Goal: Use online tool/utility: Utilize a website feature to perform a specific function

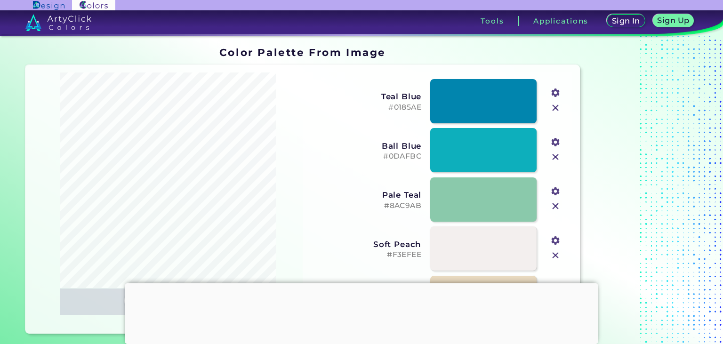
type input "#000000"
type input "#59ae89"
type input "#ffffff"
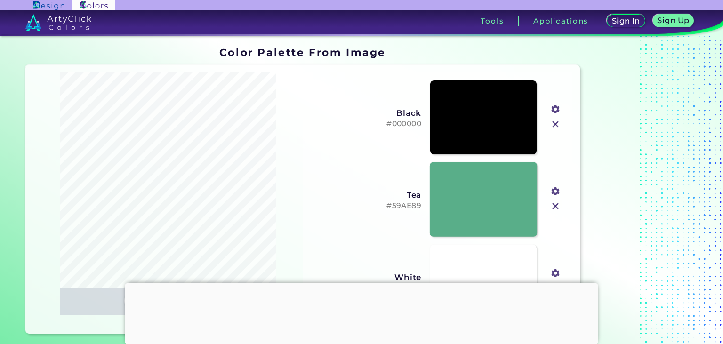
click at [491, 193] on link at bounding box center [483, 199] width 107 height 74
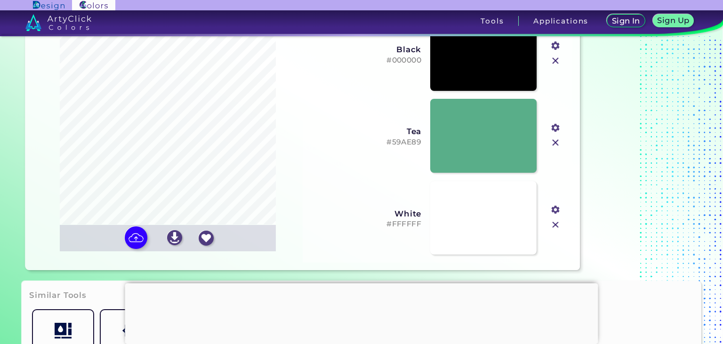
scroll to position [49, 0]
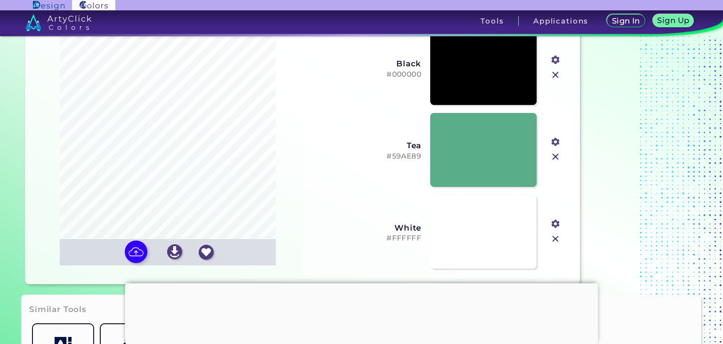
click at [401, 156] on h5 "#59AE89" at bounding box center [365, 156] width 112 height 9
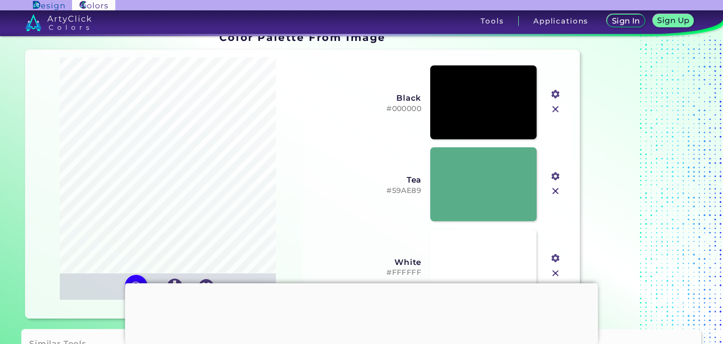
scroll to position [0, 0]
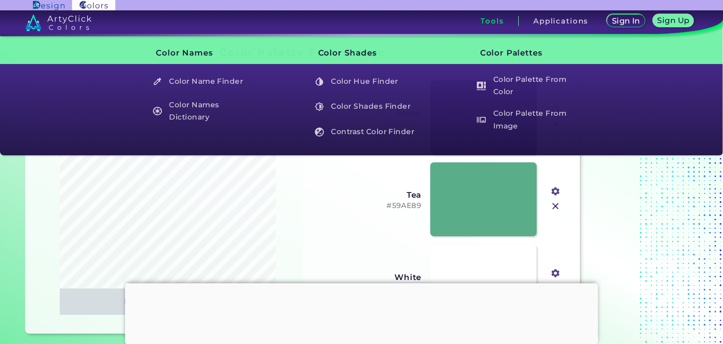
click at [486, 22] on h3 "Tools" at bounding box center [492, 20] width 23 height 7
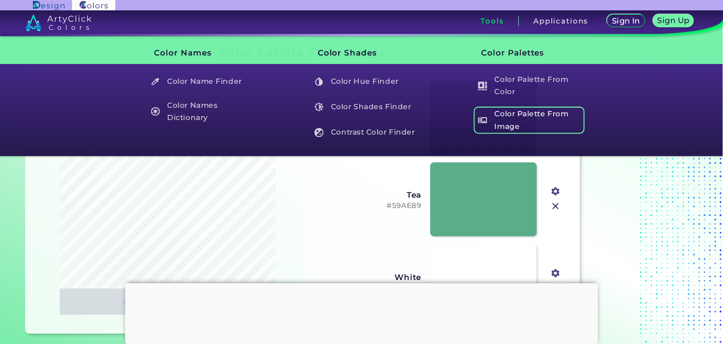
click at [505, 114] on h5 "Color Palette From Image" at bounding box center [529, 120] width 111 height 27
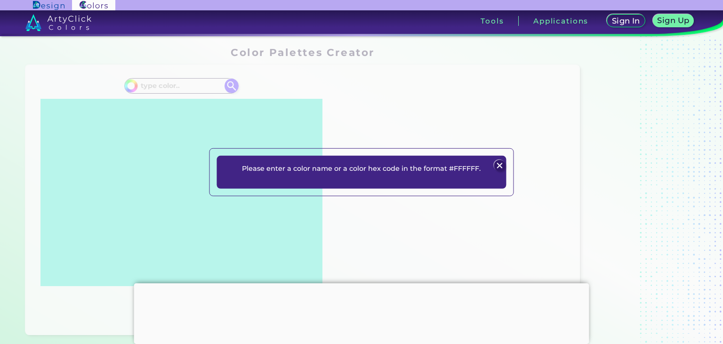
click at [501, 165] on img at bounding box center [499, 165] width 11 height 11
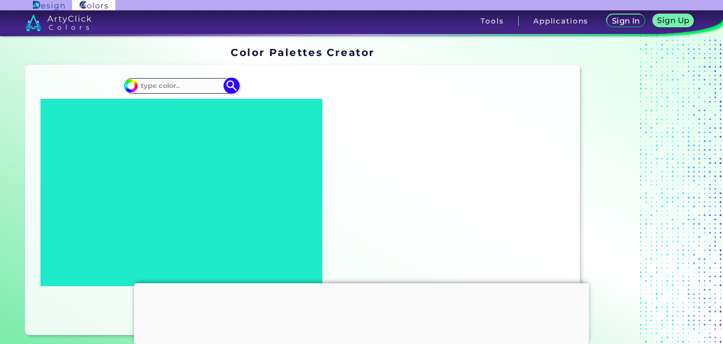
paste input "#59AE89"
type input "#59AE89"
type input "#59ae89"
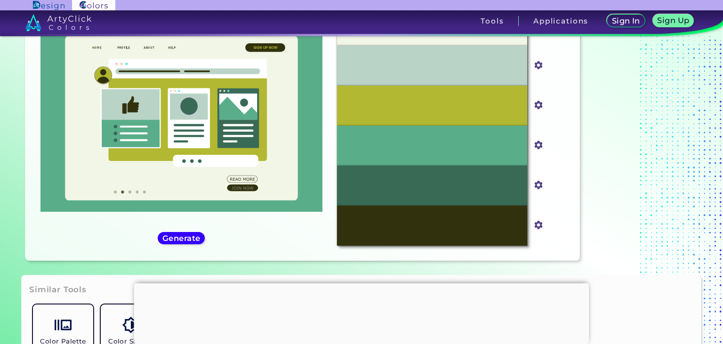
scroll to position [73, 0]
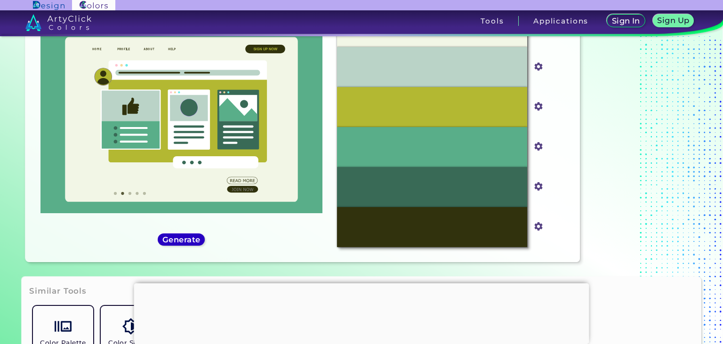
click at [178, 243] on h5 "Generate" at bounding box center [181, 239] width 34 height 7
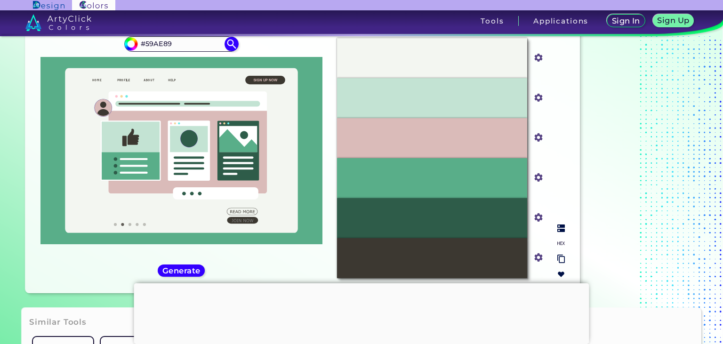
scroll to position [23, 0]
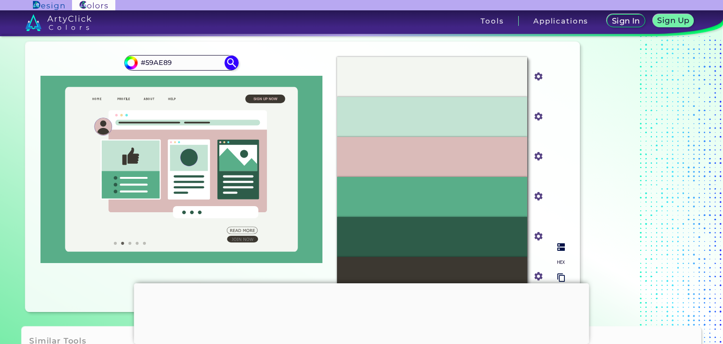
click at [542, 156] on input "#dabbb9" at bounding box center [537, 156] width 12 height 12
click at [564, 250] on img at bounding box center [562, 247] width 8 height 8
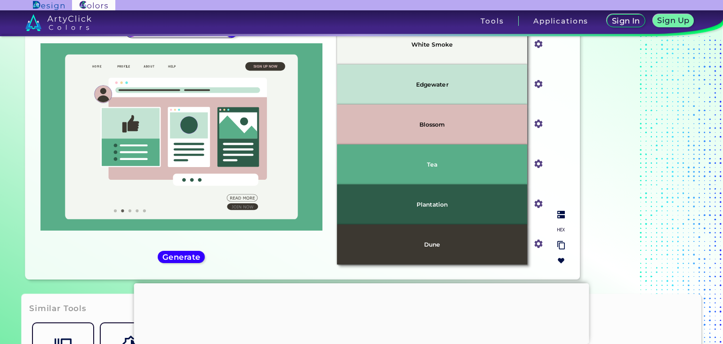
scroll to position [73, 0]
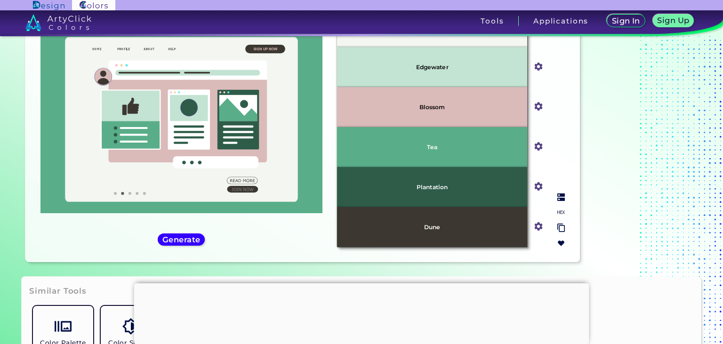
click at [537, 110] on input "#dabbb9" at bounding box center [537, 106] width 12 height 12
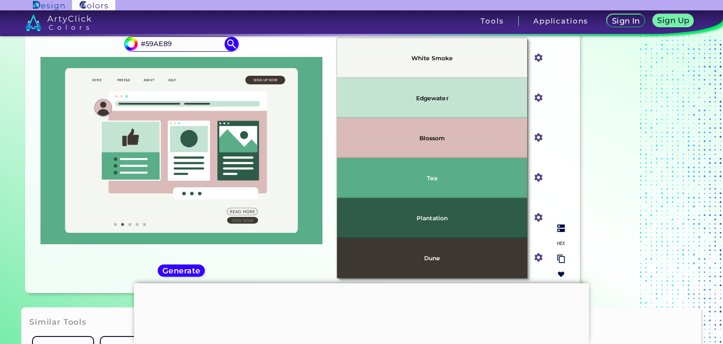
scroll to position [23, 0]
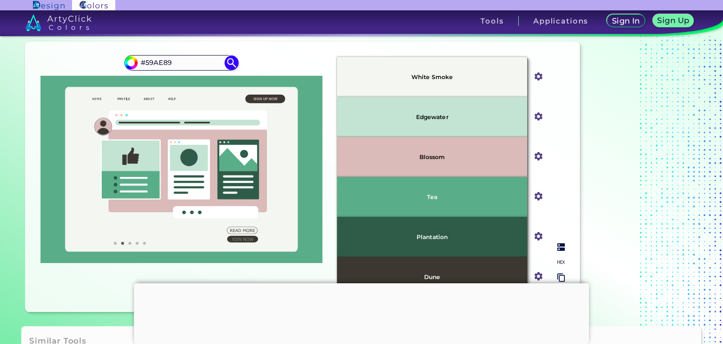
click at [435, 160] on p "Blossom" at bounding box center [433, 157] width 26 height 6
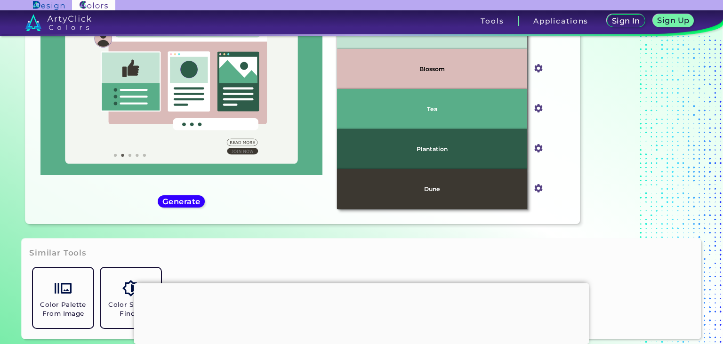
scroll to position [49, 0]
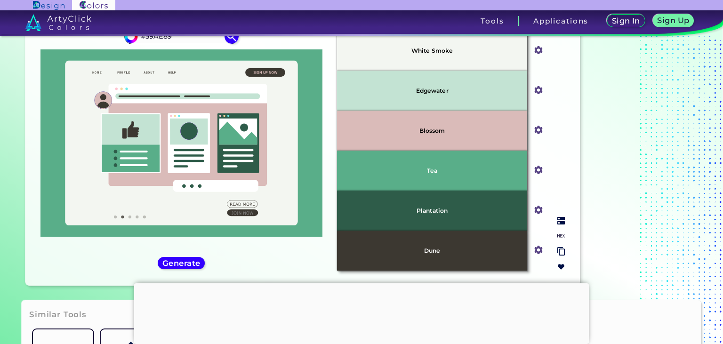
click at [562, 235] on img at bounding box center [562, 236] width 8 height 8
click at [436, 131] on p "#DABBB9" at bounding box center [432, 131] width 34 height 10
drag, startPoint x: 419, startPoint y: 130, endPoint x: 466, endPoint y: 130, distance: 47.1
click at [466, 130] on div "#DABBB9" at bounding box center [432, 131] width 190 height 40
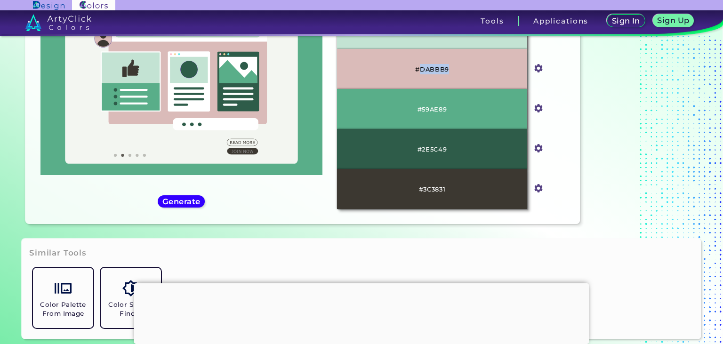
copy p "DABBB9"
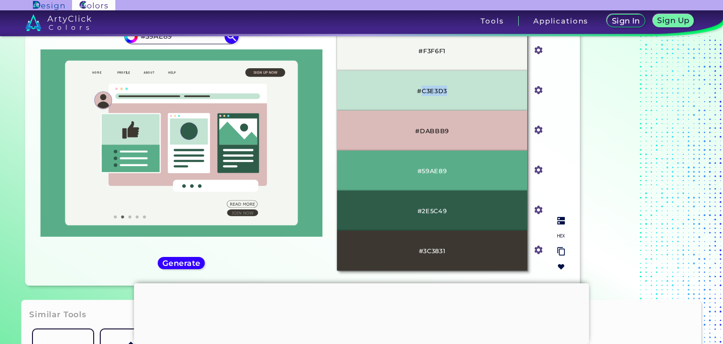
drag, startPoint x: 421, startPoint y: 89, endPoint x: 446, endPoint y: 91, distance: 25.5
click at [455, 93] on div "#C3E3D3" at bounding box center [432, 91] width 190 height 40
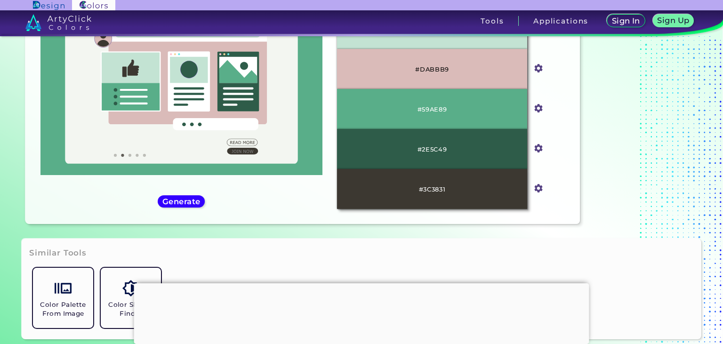
copy p "C3E3D3"
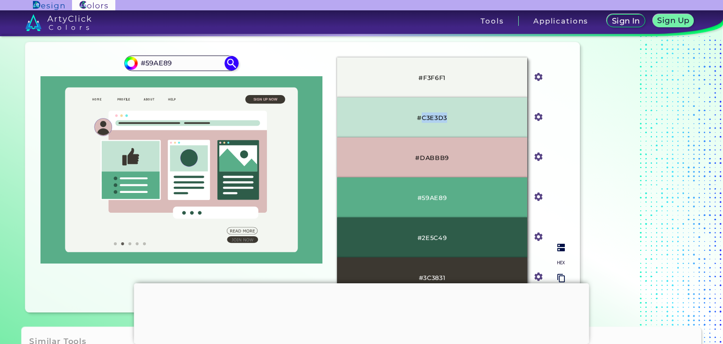
scroll to position [0, 0]
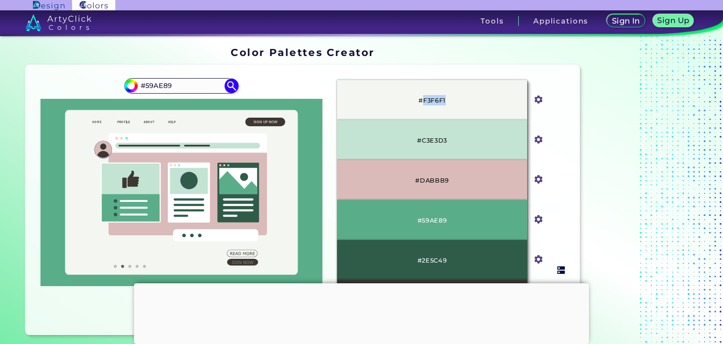
drag, startPoint x: 423, startPoint y: 99, endPoint x: 427, endPoint y: 102, distance: 5.1
click at [450, 103] on div "#F3F6F1" at bounding box center [432, 100] width 190 height 40
copy p "F3F6F1"
drag, startPoint x: 422, startPoint y: 139, endPoint x: 439, endPoint y: 139, distance: 17.0
click at [451, 141] on div "#C3E3D3" at bounding box center [432, 140] width 190 height 40
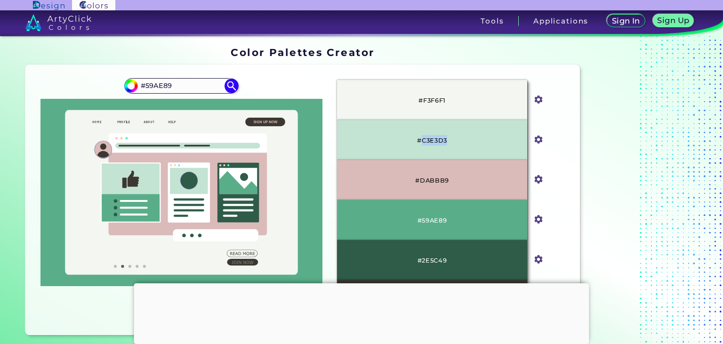
copy p "C3E3D3"
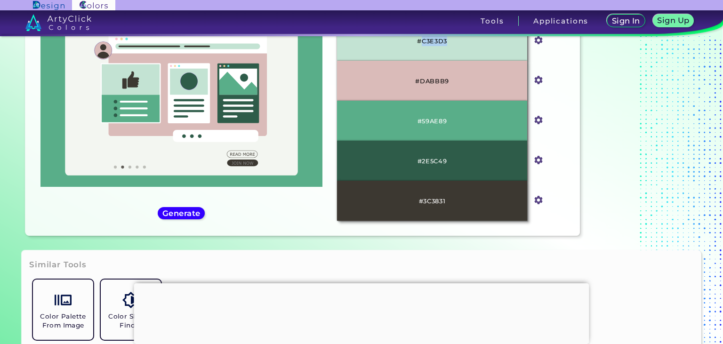
scroll to position [161, 0]
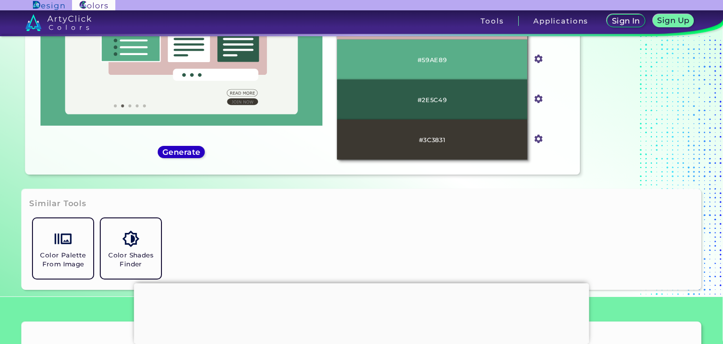
click at [184, 150] on h5 "Generate" at bounding box center [181, 152] width 34 height 7
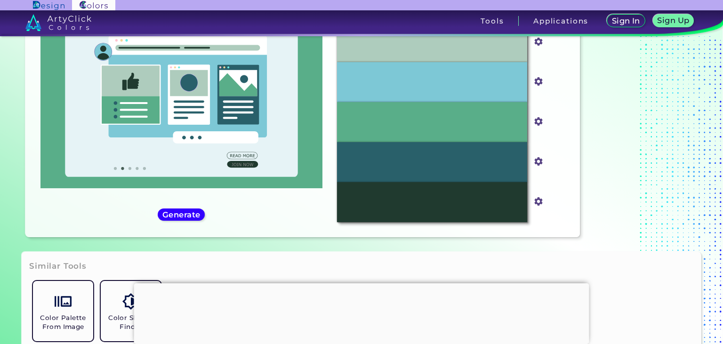
scroll to position [99, 0]
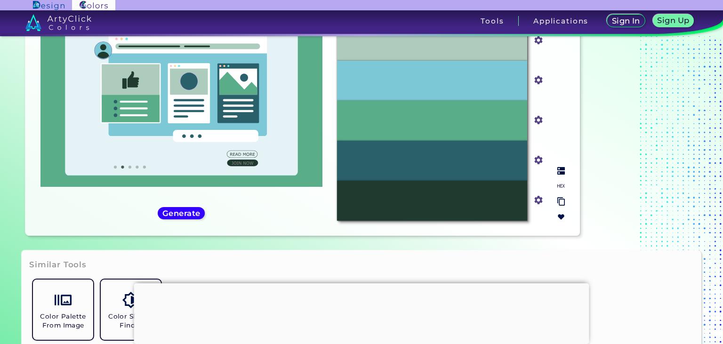
click at [565, 175] on div at bounding box center [561, 194] width 15 height 62
click at [559, 173] on img at bounding box center [562, 171] width 8 height 8
click at [562, 172] on img at bounding box center [562, 171] width 8 height 8
click at [565, 172] on div at bounding box center [561, 194] width 15 height 62
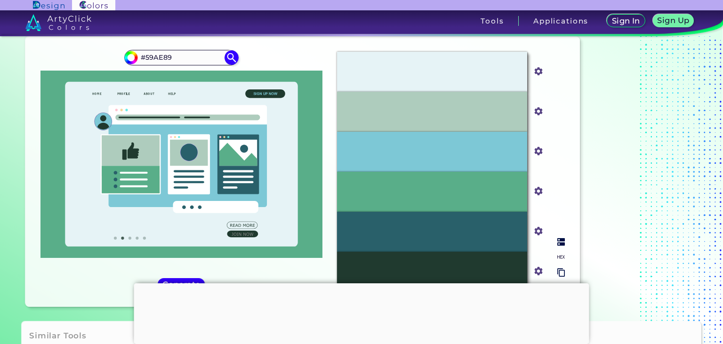
scroll to position [0, 0]
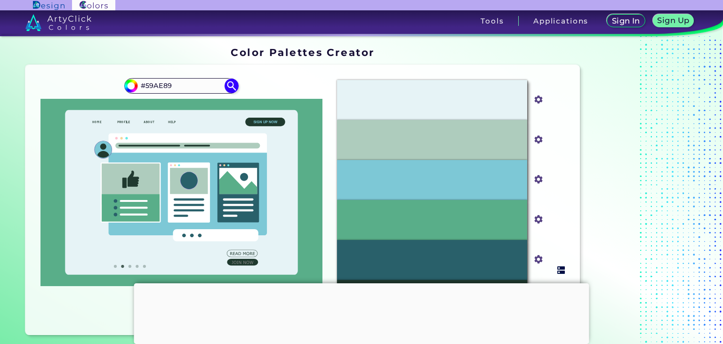
click at [559, 270] on img at bounding box center [562, 271] width 8 height 8
click at [432, 185] on div "Half Baked" at bounding box center [432, 180] width 190 height 40
click at [432, 180] on p "Half Baked" at bounding box center [432, 180] width 33 height 6
click at [547, 195] on div "#7dc8d6" at bounding box center [538, 180] width 23 height 40
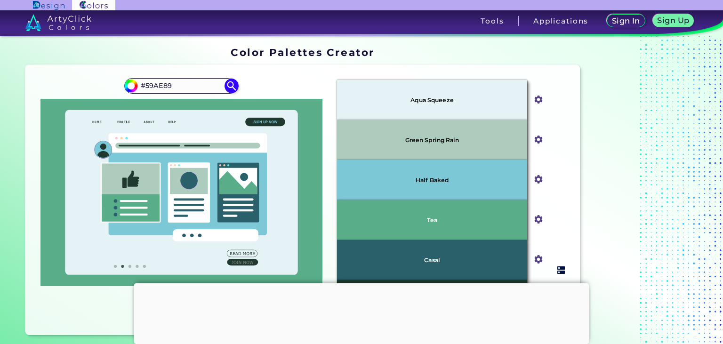
click at [562, 272] on img at bounding box center [562, 271] width 8 height 8
click at [542, 178] on input "#7dc8d6" at bounding box center [537, 179] width 12 height 12
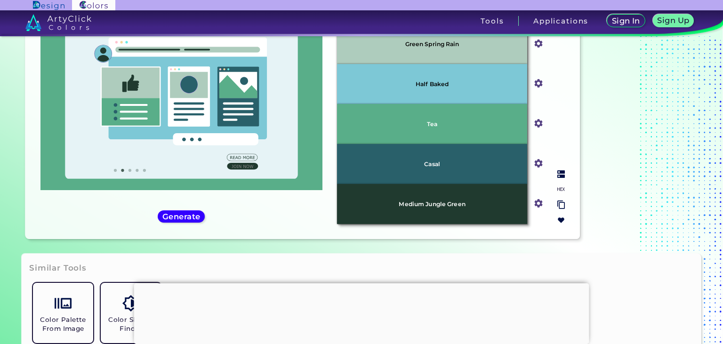
scroll to position [99, 0]
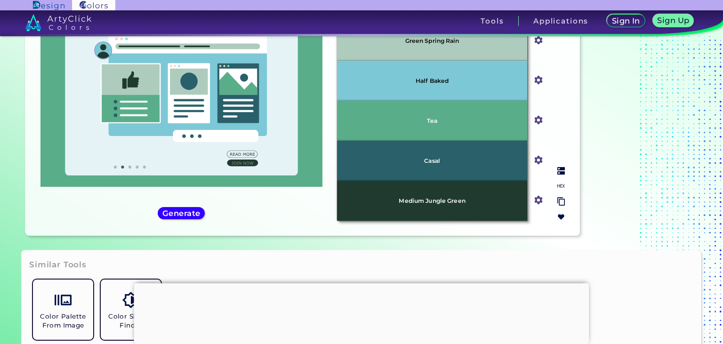
click at [560, 205] on img at bounding box center [562, 201] width 8 height 9
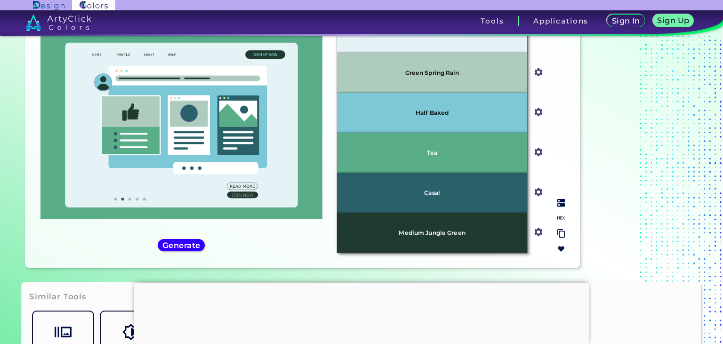
scroll to position [49, 0]
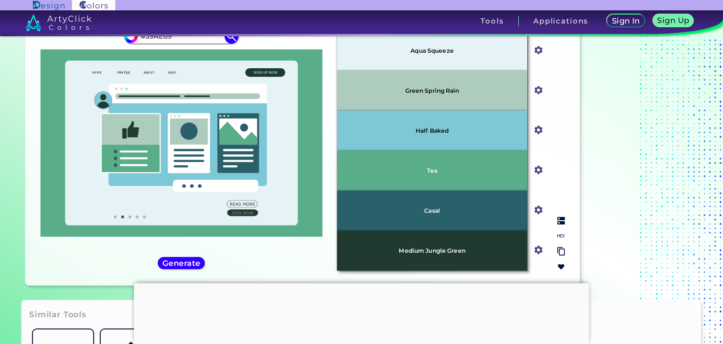
click at [562, 223] on img at bounding box center [562, 221] width 8 height 8
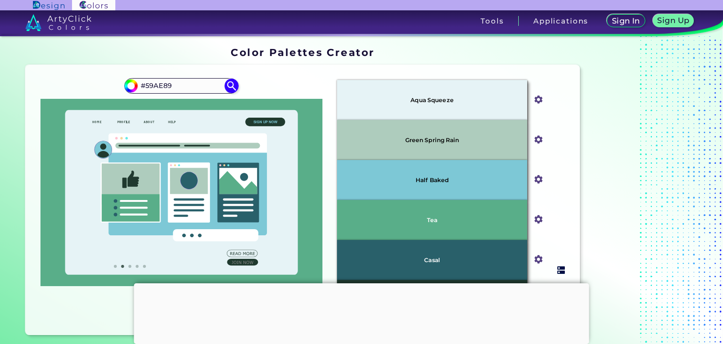
click at [442, 180] on p "Half Baked" at bounding box center [432, 180] width 33 height 6
click at [540, 180] on input "#7dc8d6" at bounding box center [537, 179] width 12 height 12
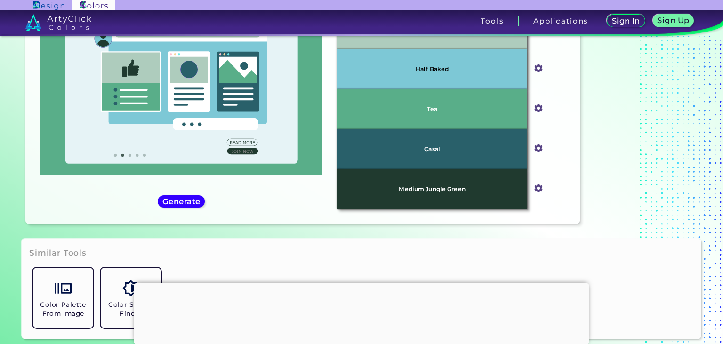
scroll to position [61, 0]
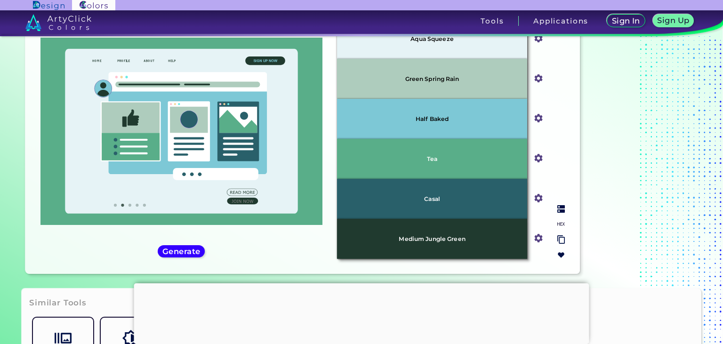
click at [560, 211] on img at bounding box center [562, 209] width 8 height 8
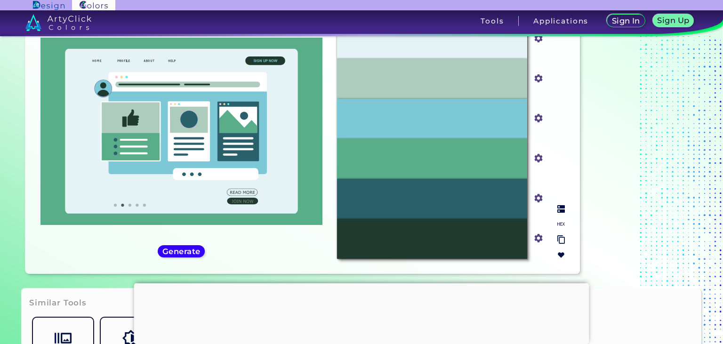
click at [560, 211] on img at bounding box center [562, 209] width 8 height 8
click at [560, 224] on img at bounding box center [562, 224] width 8 height 8
drag, startPoint x: 470, startPoint y: 123, endPoint x: 478, endPoint y: 125, distance: 9.1
click at [480, 124] on div "#7DC8D6" at bounding box center [432, 119] width 190 height 40
drag, startPoint x: 421, startPoint y: 120, endPoint x: 462, endPoint y: 120, distance: 41.9
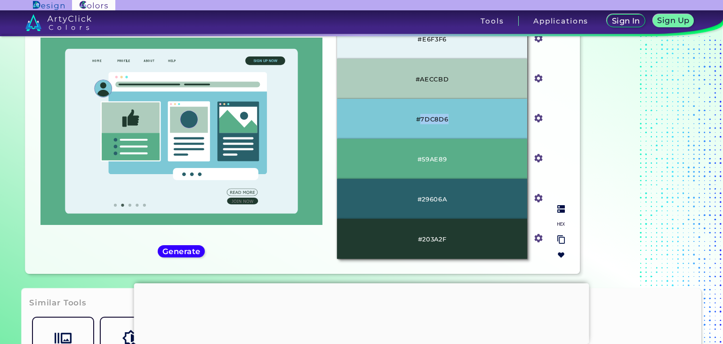
click at [462, 120] on div "#7DC8D6" at bounding box center [432, 119] width 190 height 40
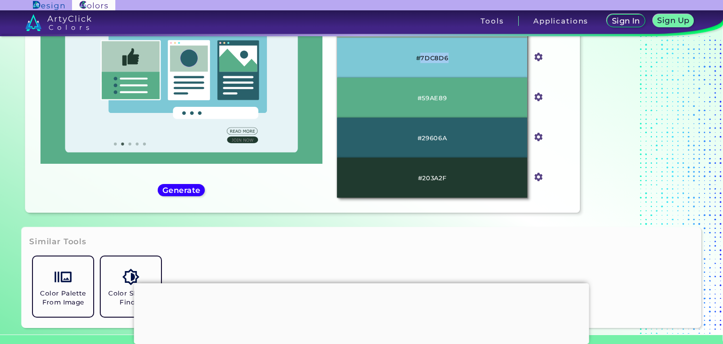
copy p "7DC8D6"
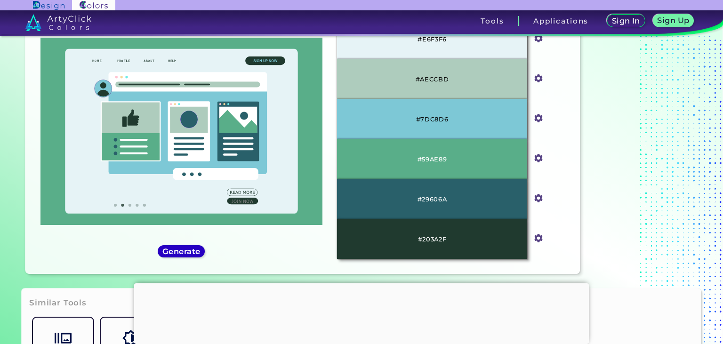
click at [184, 251] on h5 "Generate" at bounding box center [181, 251] width 34 height 7
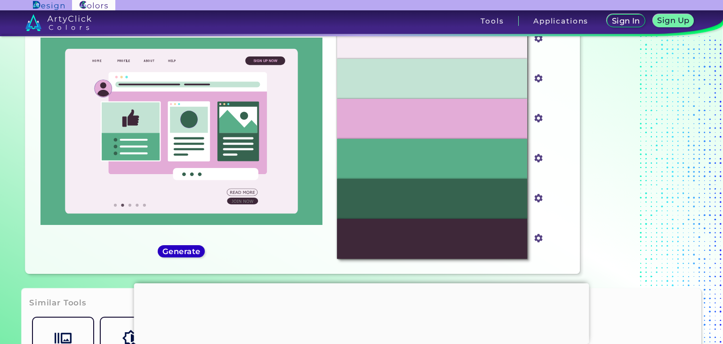
click at [184, 251] on h5 "Generate" at bounding box center [181, 251] width 34 height 7
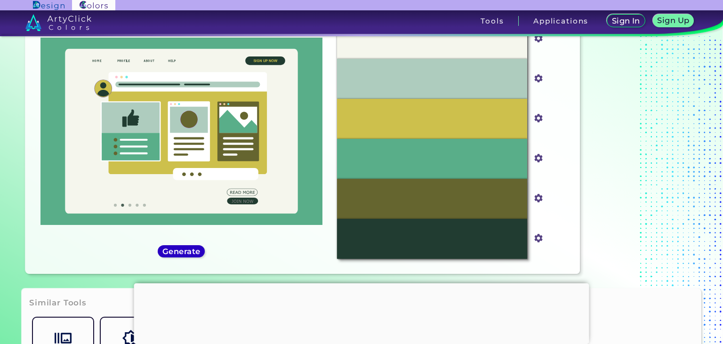
click at [194, 251] on h5 "Generate" at bounding box center [181, 251] width 34 height 7
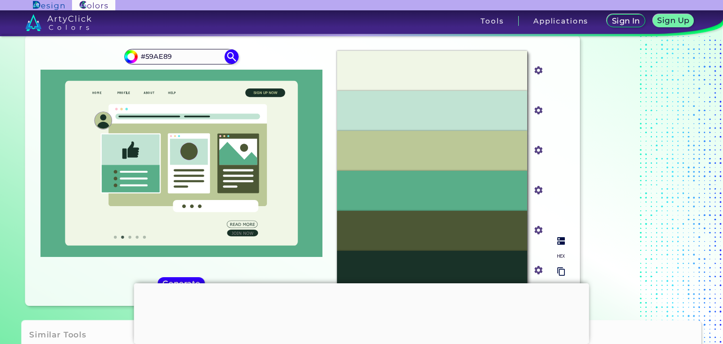
scroll to position [11, 0]
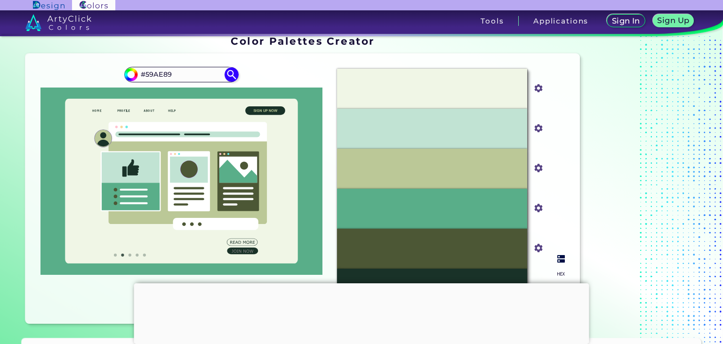
click at [562, 273] on img at bounding box center [562, 274] width 8 height 8
drag, startPoint x: 426, startPoint y: 133, endPoint x: 429, endPoint y: 128, distance: 5.7
click at [427, 133] on p "#C1E3D3" at bounding box center [432, 129] width 29 height 10
drag, startPoint x: 443, startPoint y: 128, endPoint x: 470, endPoint y: 128, distance: 27.3
click at [470, 128] on div "#C1E3D3" at bounding box center [432, 129] width 190 height 40
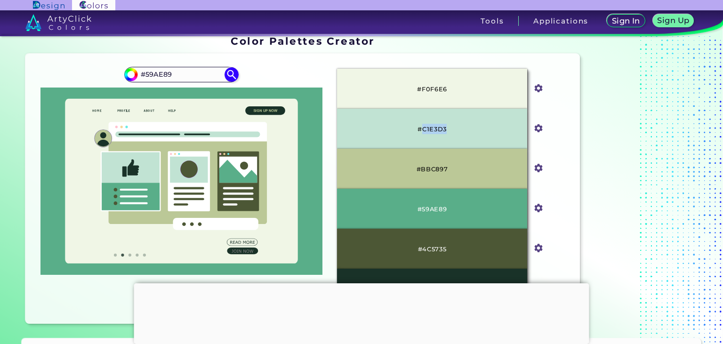
copy p "C1E3D3"
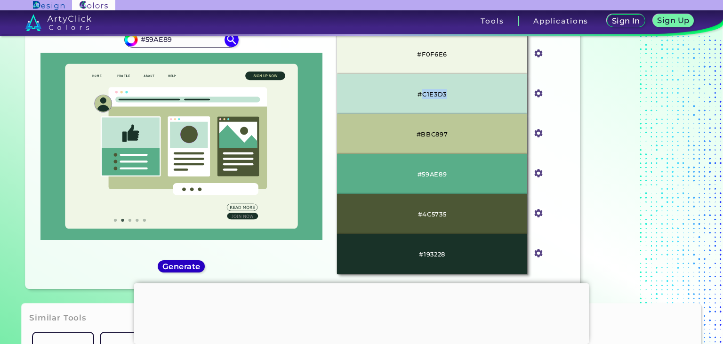
scroll to position [61, 0]
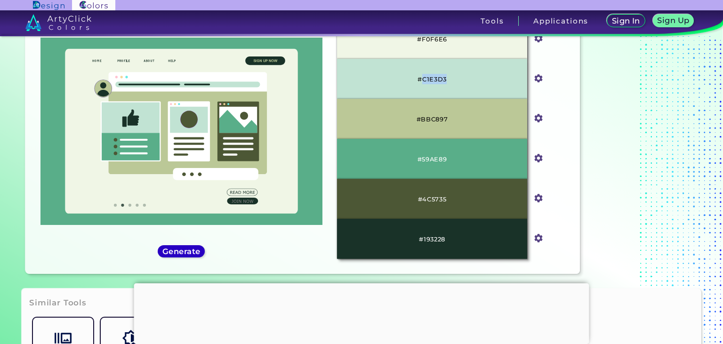
click at [193, 251] on h5 "Generate" at bounding box center [181, 251] width 34 height 7
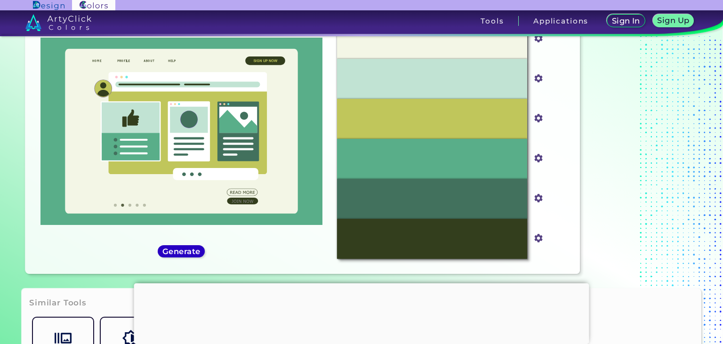
click at [194, 251] on h5 "Generate" at bounding box center [181, 251] width 34 height 7
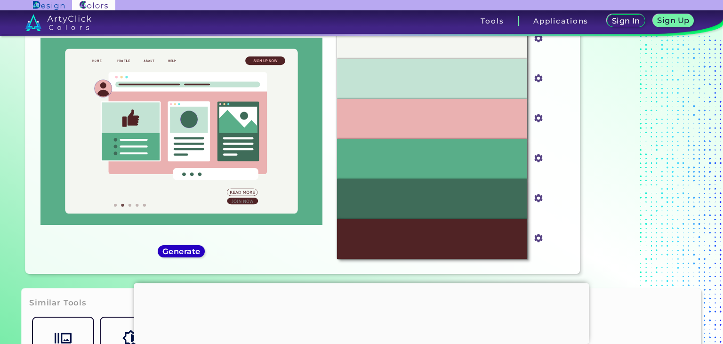
click at [195, 250] on h5 "Generate" at bounding box center [181, 251] width 34 height 7
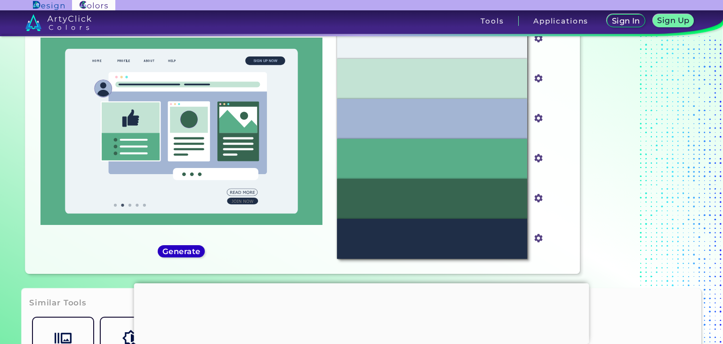
click at [195, 250] on h5 "Generate" at bounding box center [181, 251] width 34 height 7
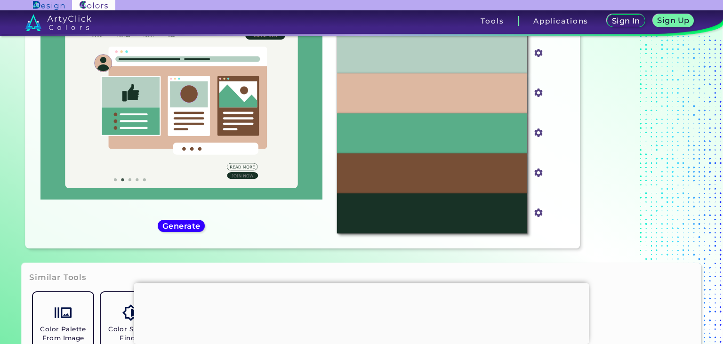
scroll to position [111, 0]
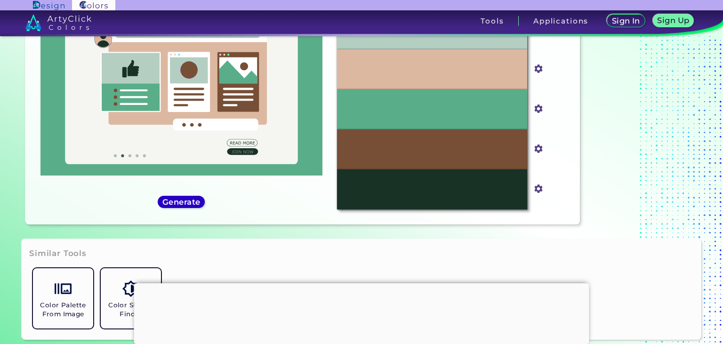
click at [184, 203] on h5 "Generate" at bounding box center [181, 202] width 34 height 7
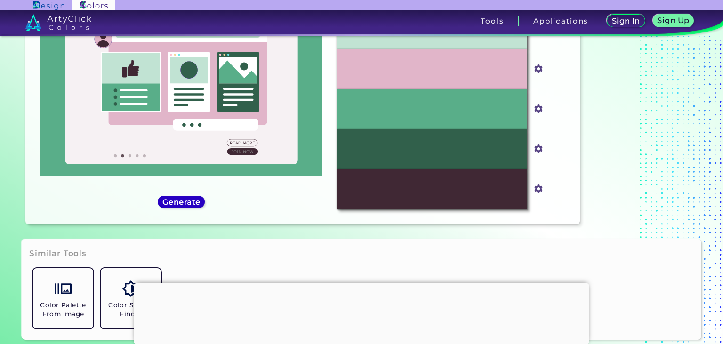
click at [199, 203] on h5 "Generate" at bounding box center [181, 202] width 34 height 7
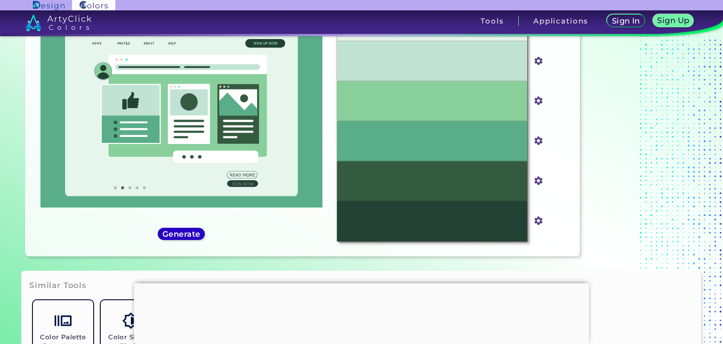
scroll to position [61, 0]
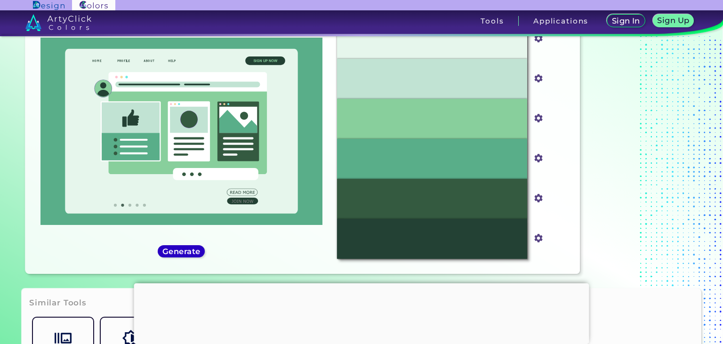
click at [182, 253] on h5 "Generate" at bounding box center [181, 251] width 34 height 7
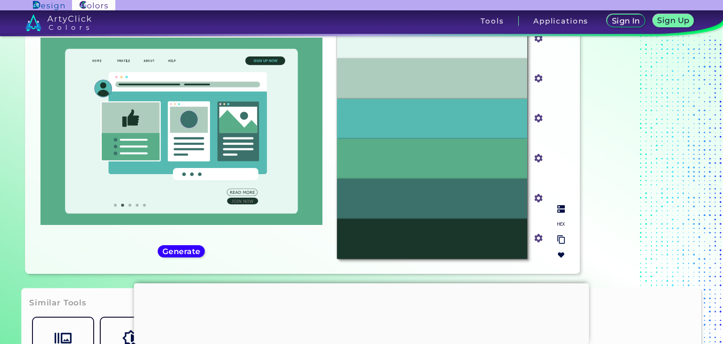
click at [559, 224] on img at bounding box center [562, 224] width 8 height 8
drag, startPoint x: 422, startPoint y: 120, endPoint x: 468, endPoint y: 123, distance: 45.4
click at [468, 123] on div "#56BAB2" at bounding box center [432, 119] width 190 height 40
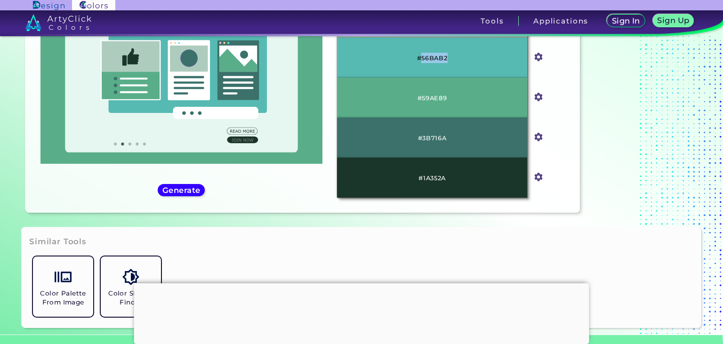
copy p "56BAB2"
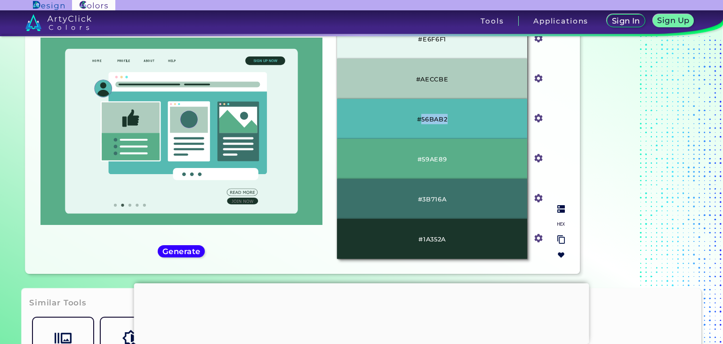
scroll to position [122, 0]
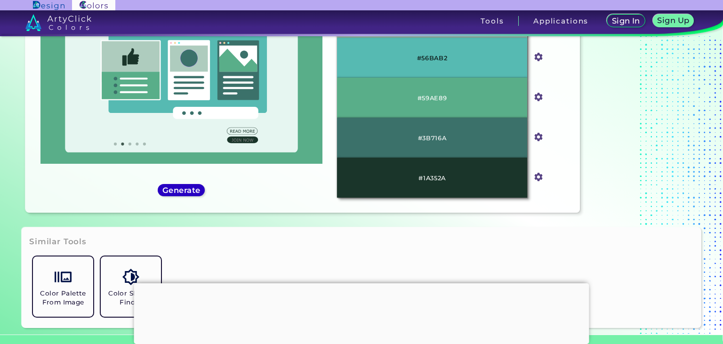
click at [193, 191] on h5 "Generate" at bounding box center [181, 190] width 34 height 7
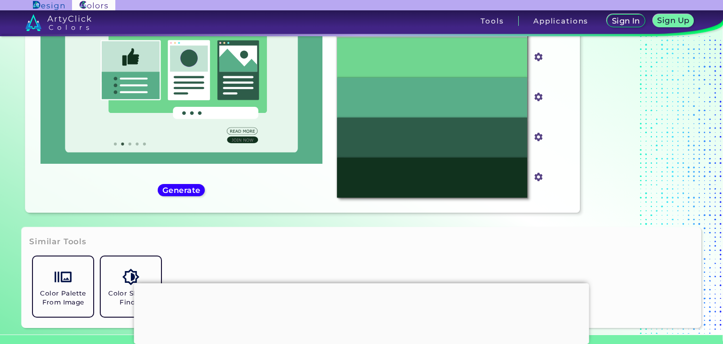
scroll to position [73, 0]
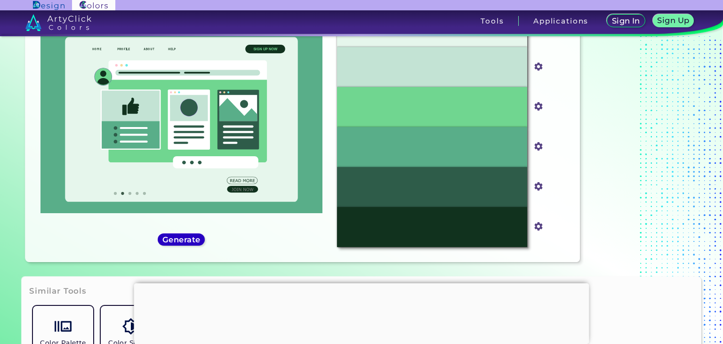
click at [197, 241] on h5 "Generate" at bounding box center [181, 239] width 34 height 7
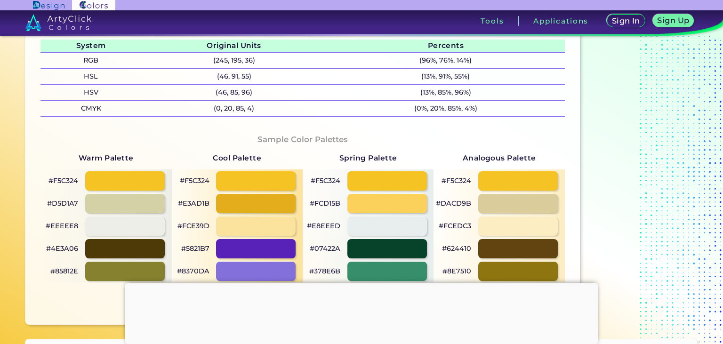
scroll to position [447, 0]
